Goal: Transaction & Acquisition: Register for event/course

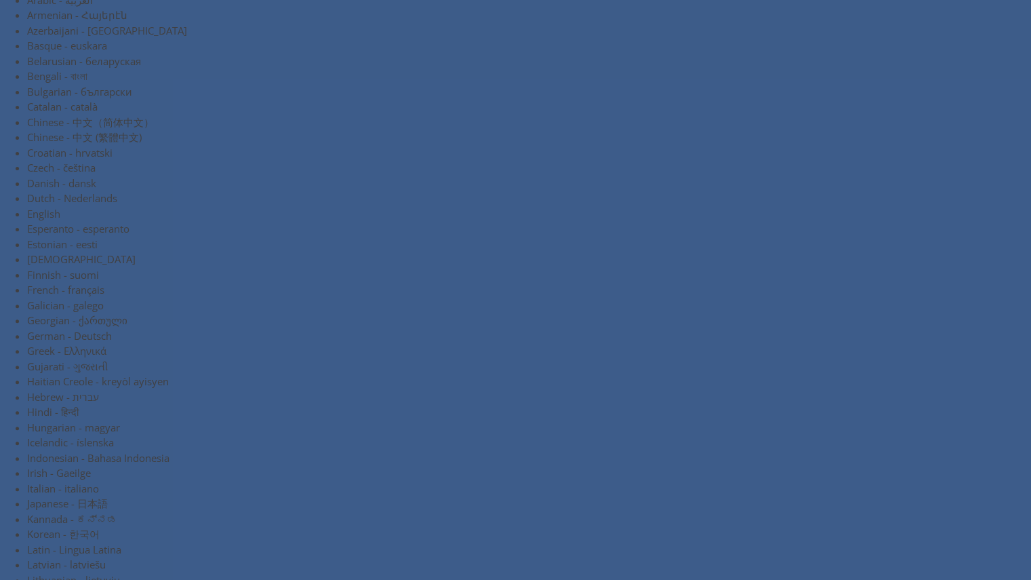
scroll to position [93, 0]
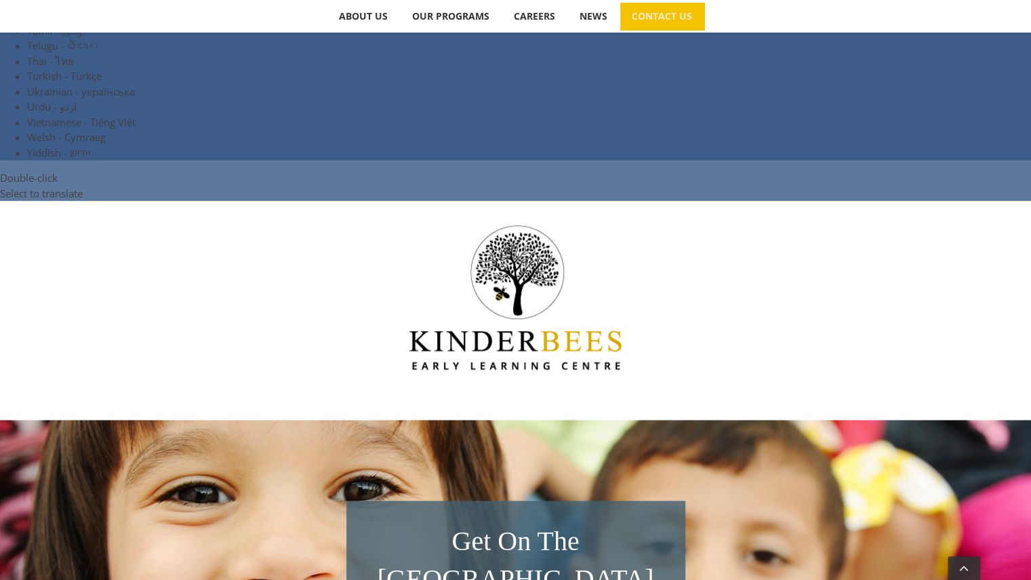
scroll to position [930, 0]
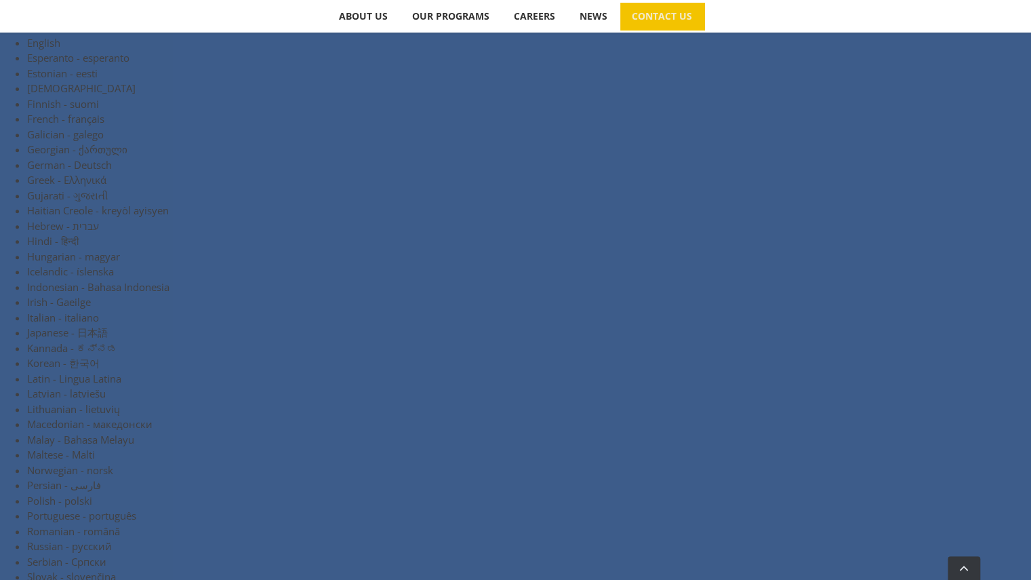
scroll to position [268, 0]
